Goal: Task Accomplishment & Management: Use online tool/utility

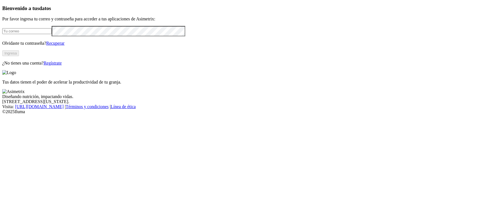
type input "[PERSON_NAME][EMAIL_ADDRESS][DOMAIN_NAME]"
click at [19, 56] on button "Ingresa" at bounding box center [10, 53] width 17 height 6
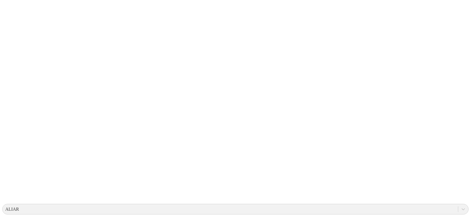
scroll to position [35, 0]
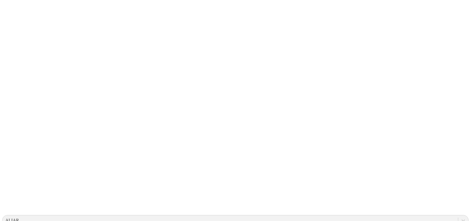
scroll to position [0, 0]
